Goal: Find specific page/section: Find specific page/section

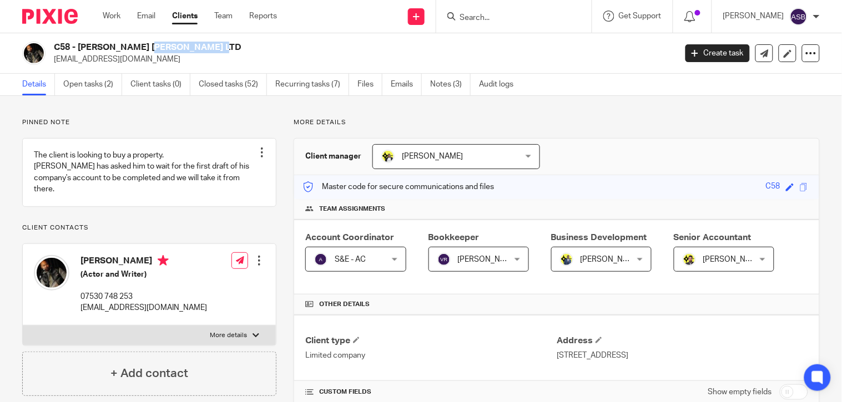
click at [151, 47] on h2 "C58 - RYAN CALAIS CAMERON LTD" at bounding box center [300, 48] width 492 height 12
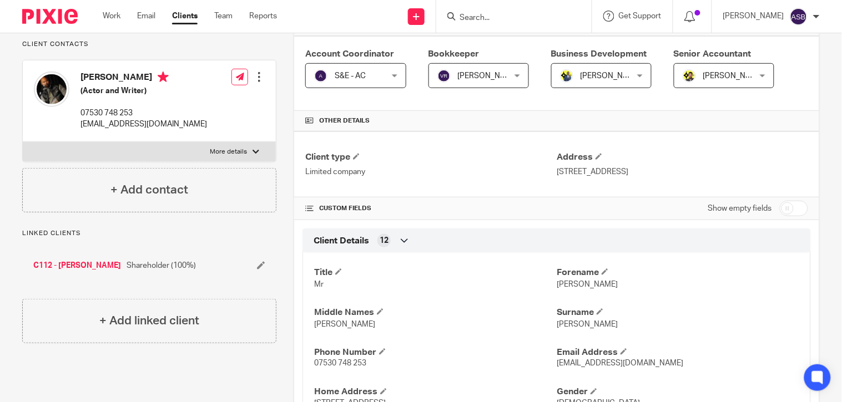
scroll to position [185, 0]
click at [476, 21] on input "Search" at bounding box center [508, 18] width 100 height 10
paste input "BLACK SKIN DIRECTORY LIMITED"
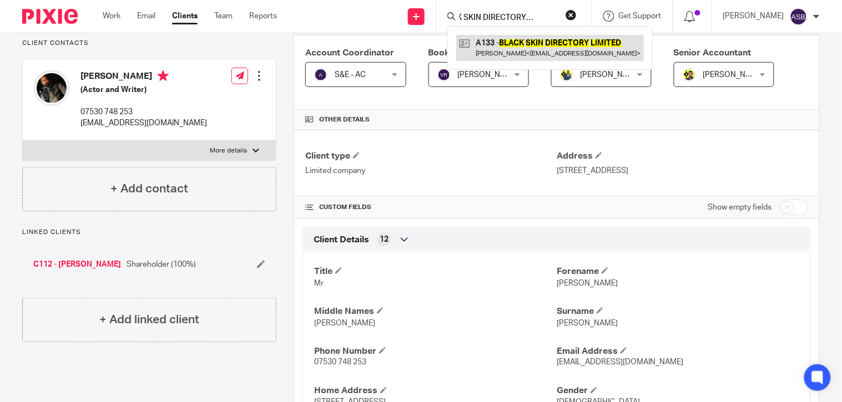
type input "BLACK SKIN DIRECTORY LIMITED"
click at [499, 44] on link at bounding box center [550, 48] width 188 height 26
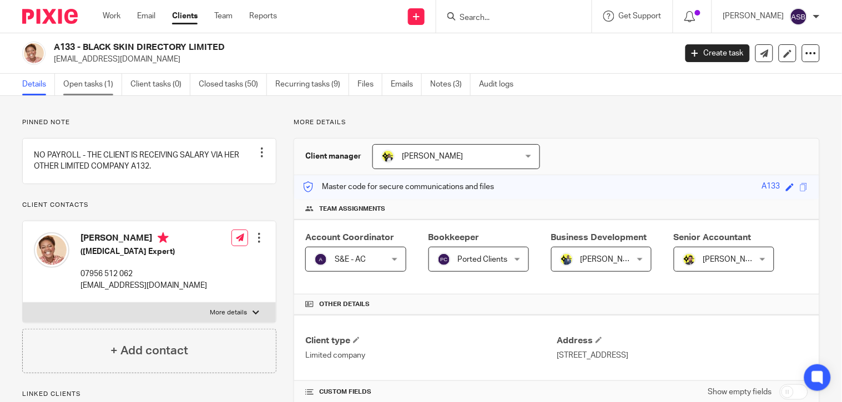
click at [79, 81] on link "Open tasks (1)" at bounding box center [92, 85] width 59 height 22
